Goal: Navigation & Orientation: Find specific page/section

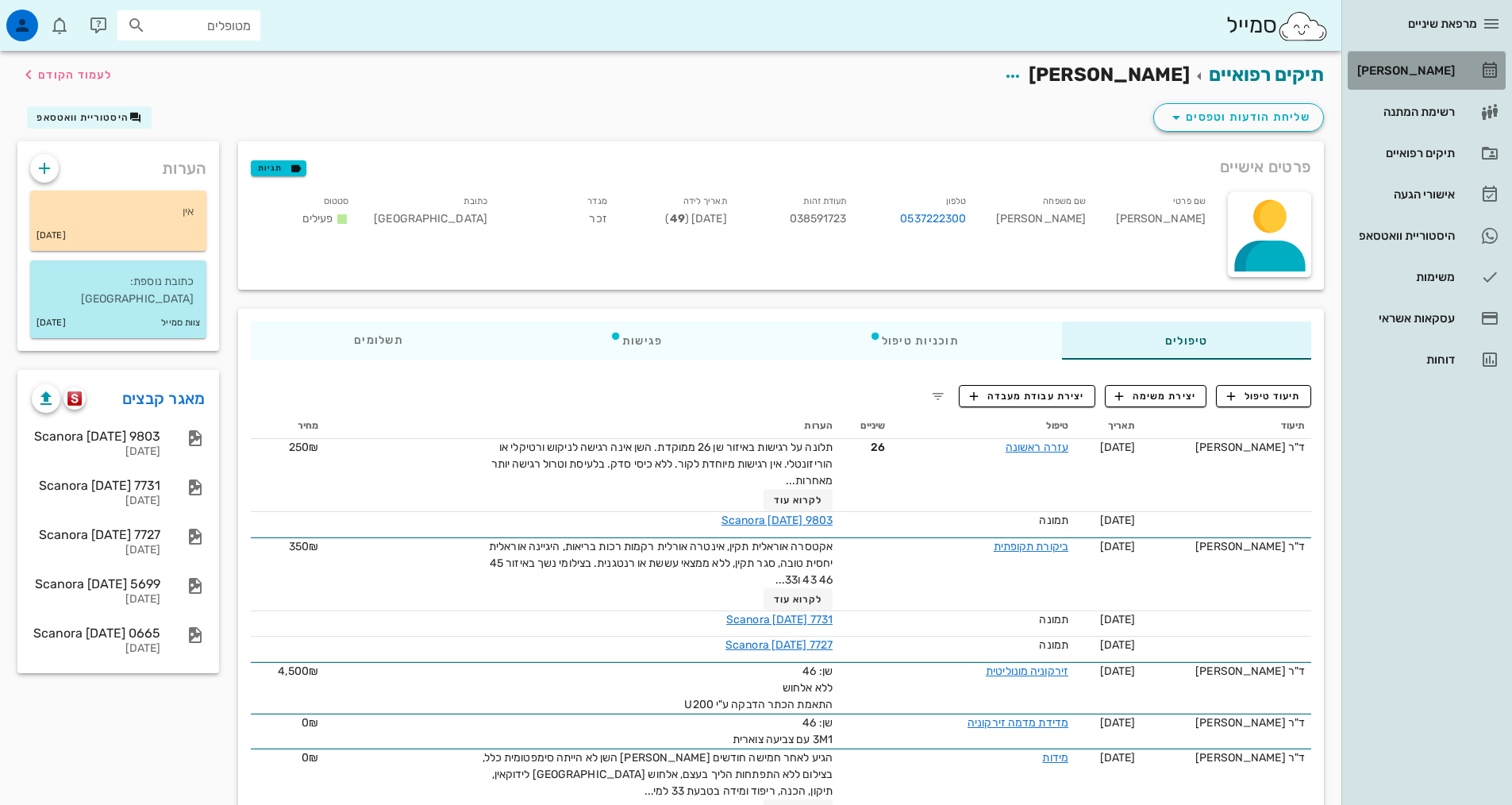
click at [1439, 71] on div "[PERSON_NAME]" at bounding box center [1404, 71] width 101 height 13
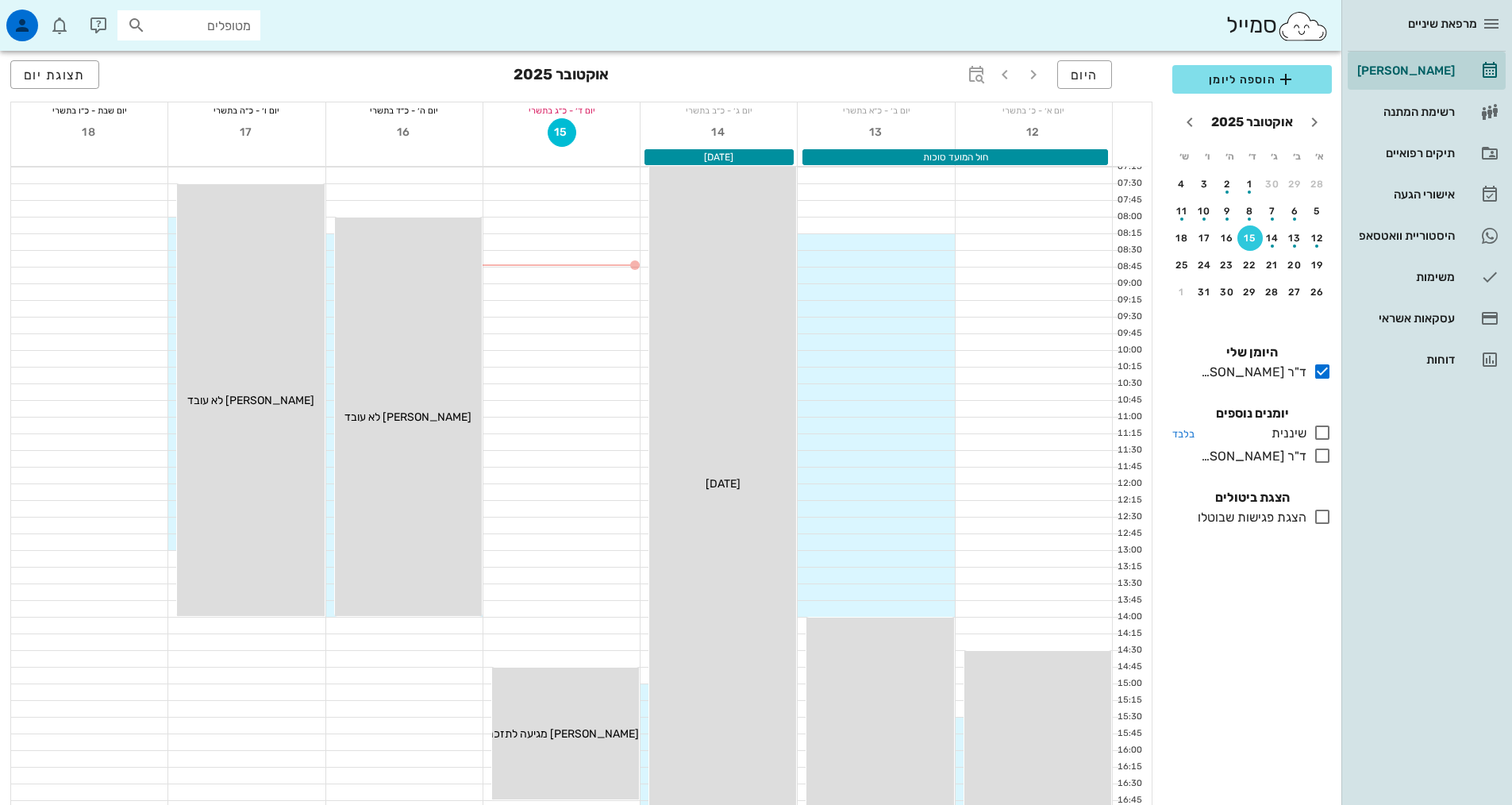
click at [1320, 436] on icon at bounding box center [1322, 432] width 19 height 19
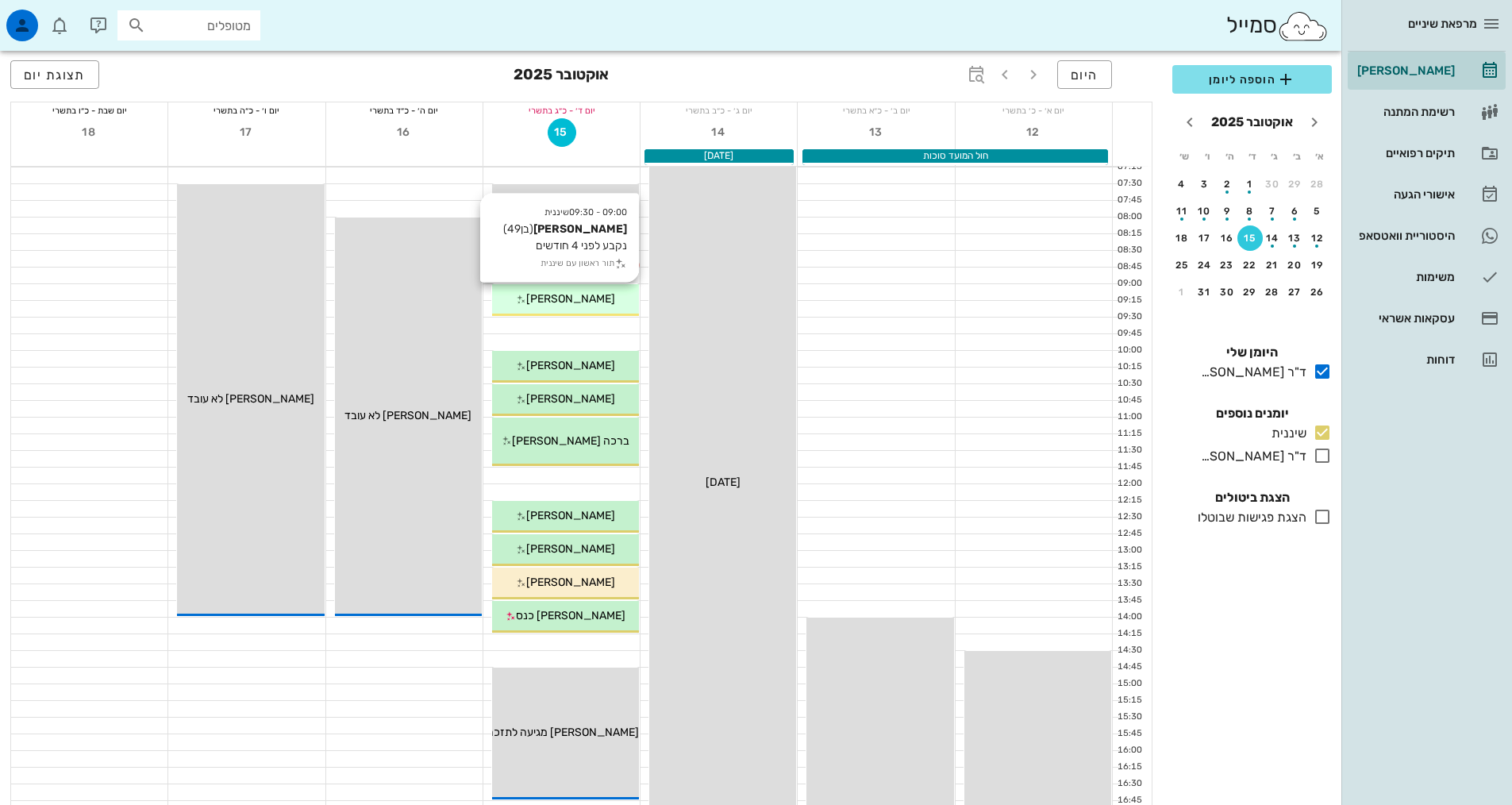
click at [573, 296] on span "[PERSON_NAME]" at bounding box center [571, 298] width 89 height 14
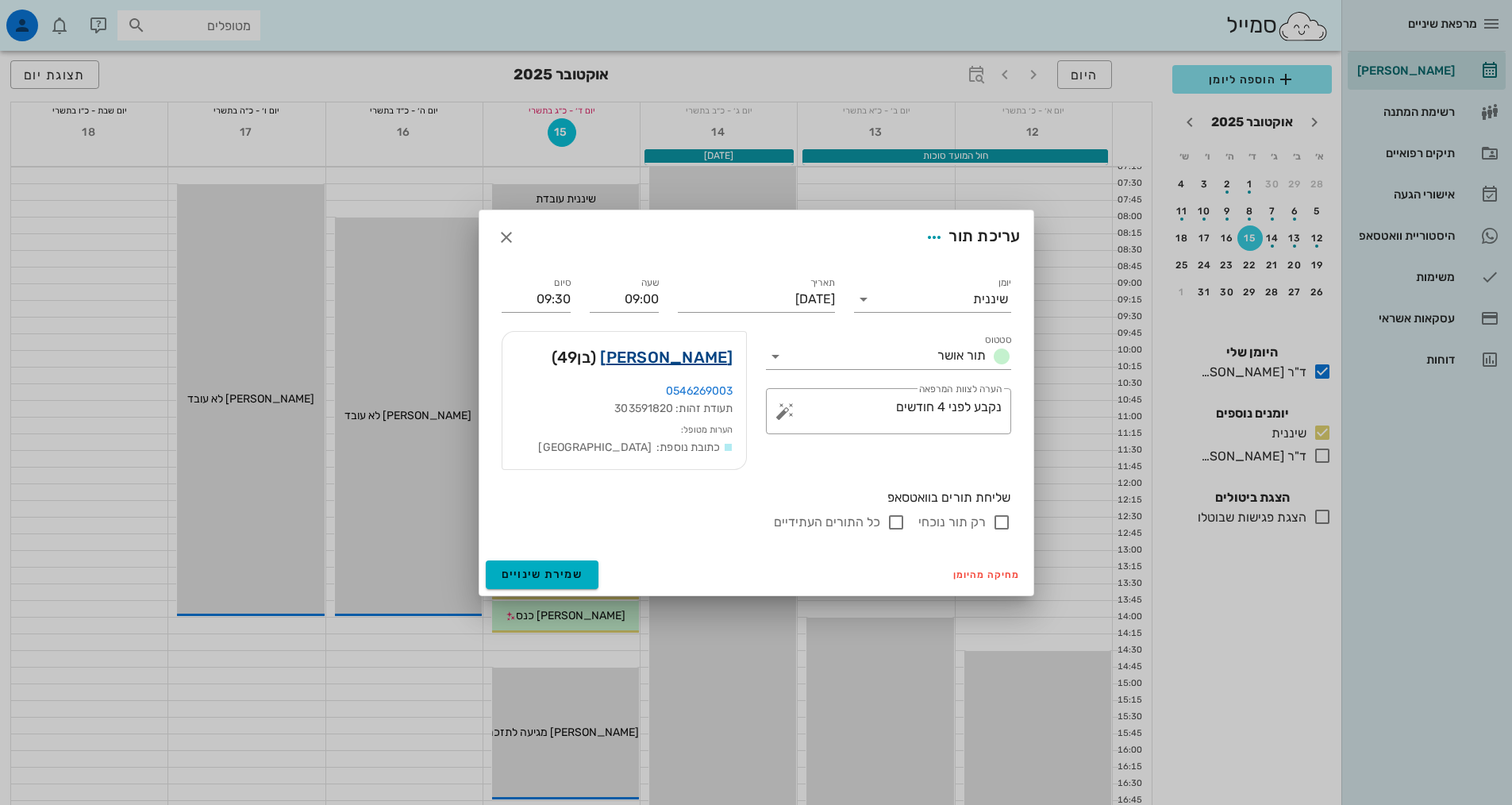
click at [697, 358] on link "[PERSON_NAME]" at bounding box center [666, 356] width 133 height 25
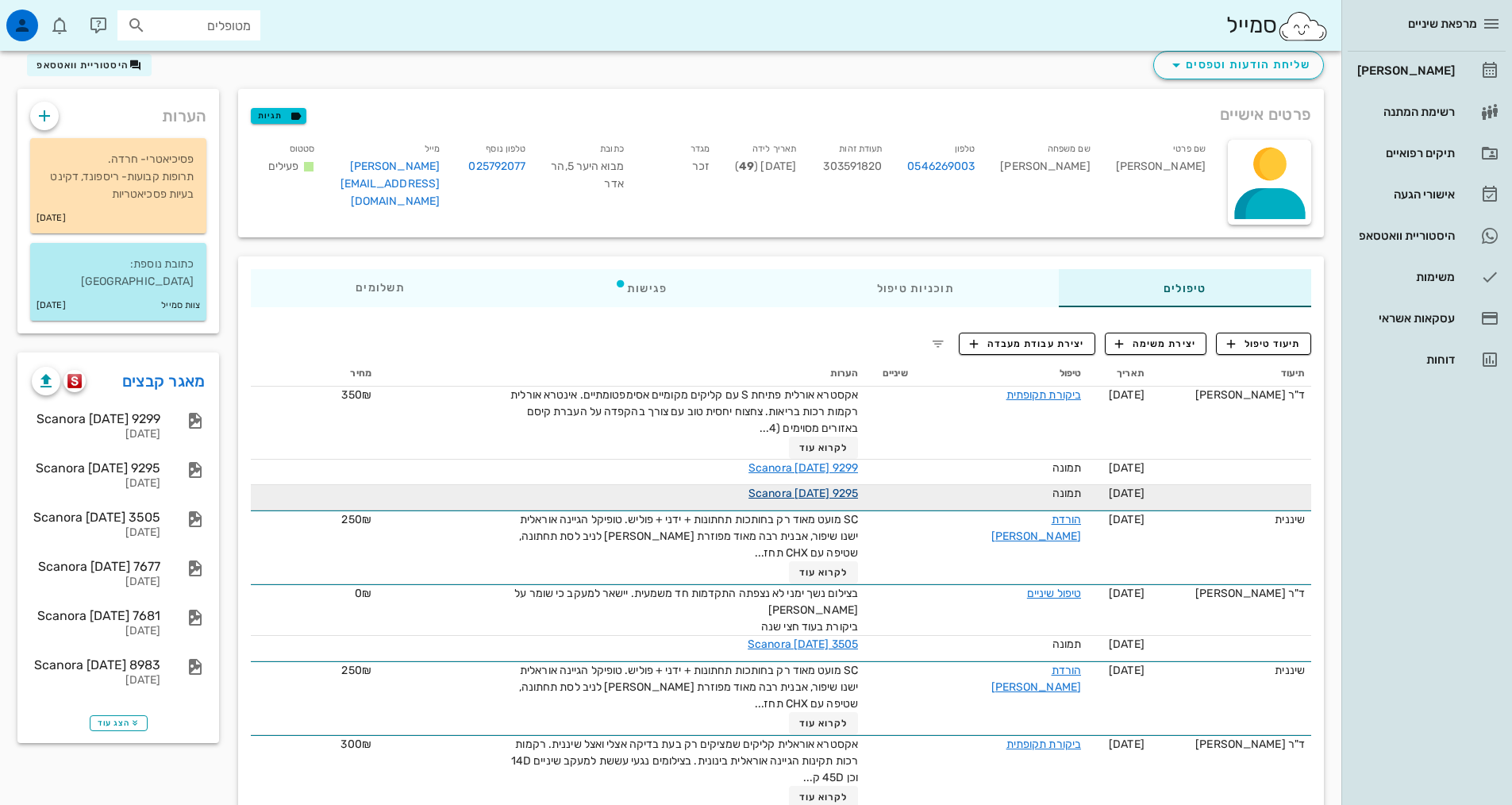
scroll to position [79, 0]
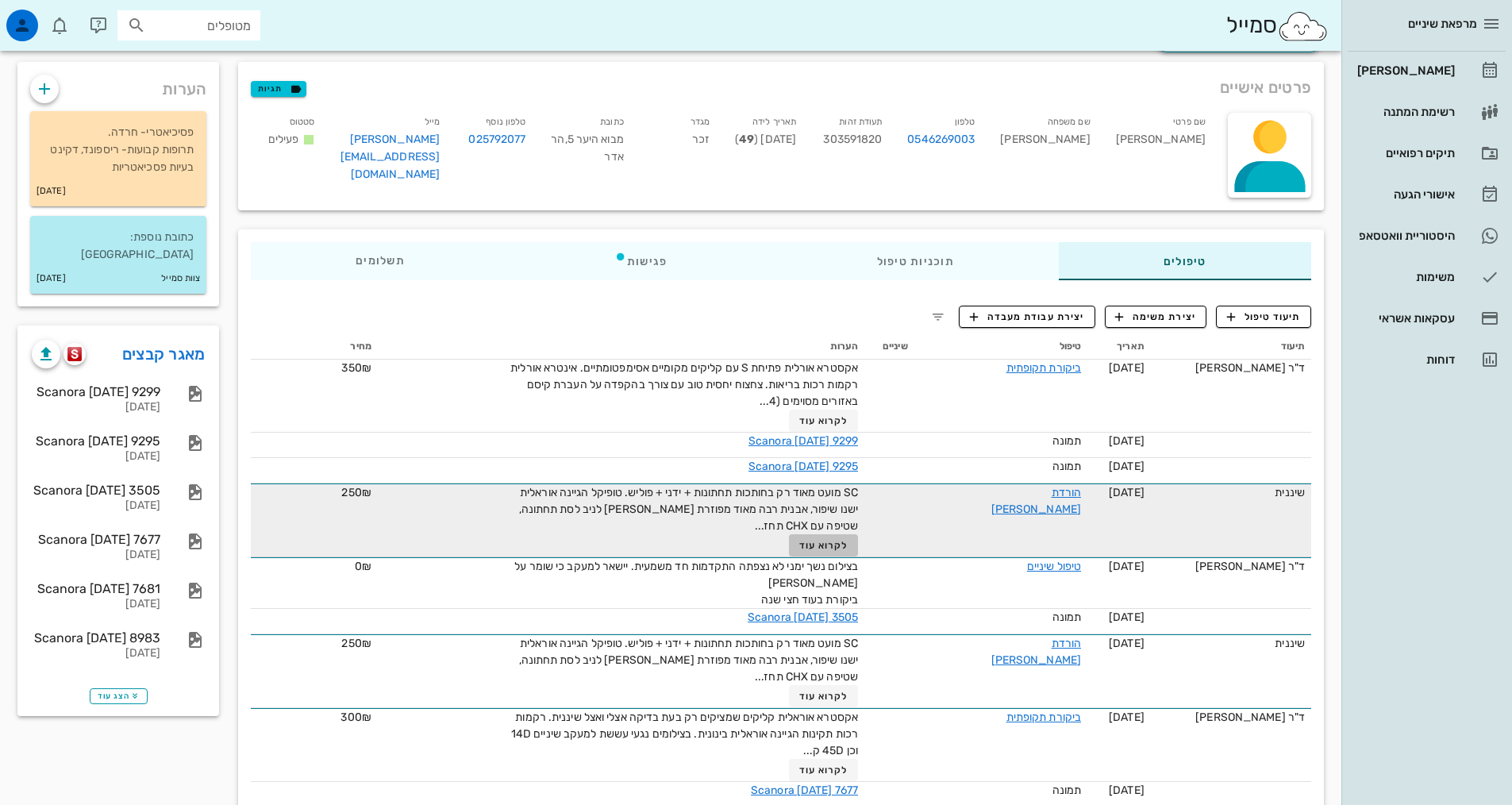
click at [830, 541] on span "לקרוא עוד" at bounding box center [823, 546] width 49 height 11
